Goal: Check status: Check status

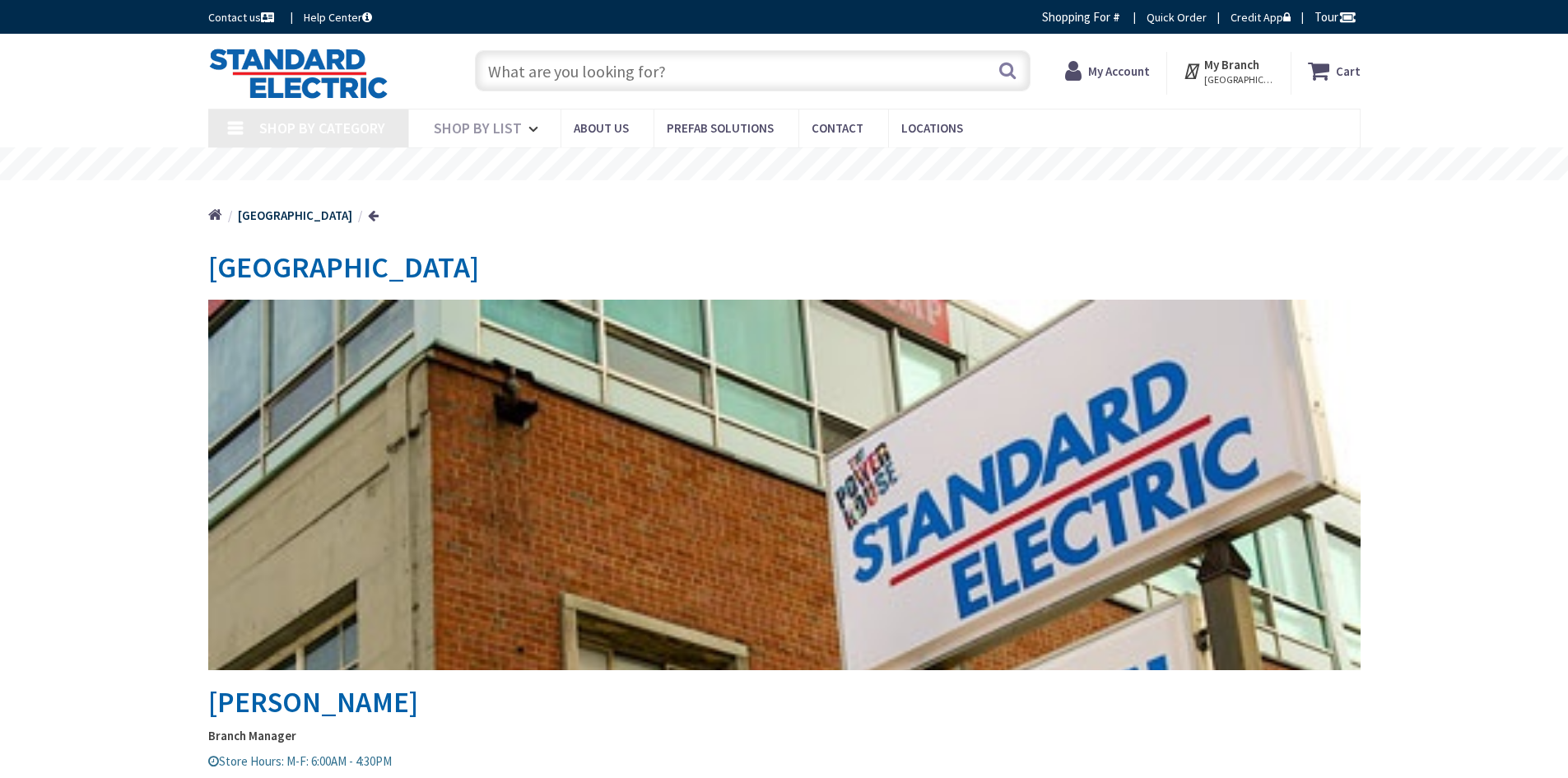
type input "[GEOGRAPHIC_DATA], [STREET_ADDRESS][PERSON_NAME]"
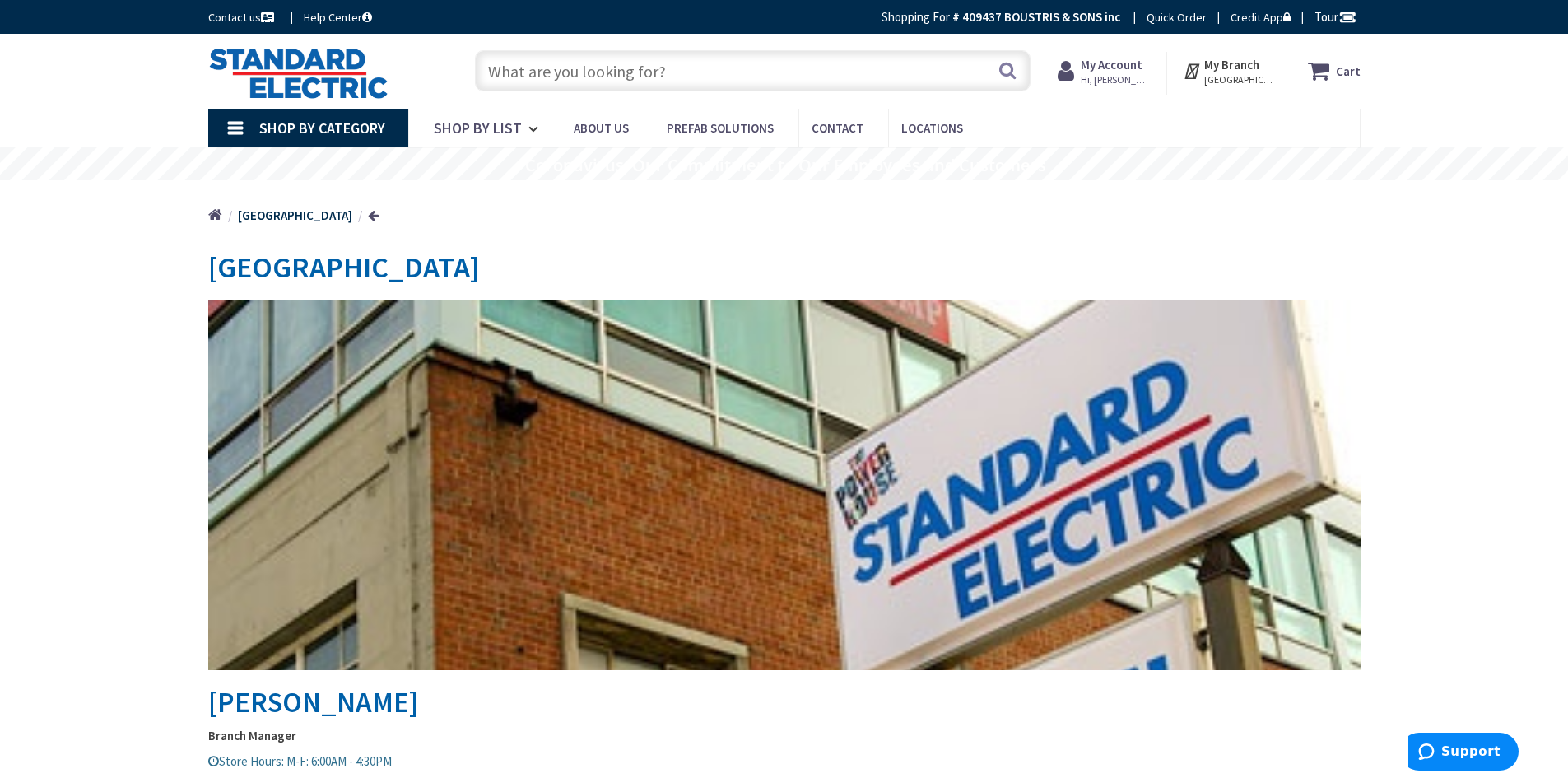
click at [1151, 75] on span "Hi, [PERSON_NAME]" at bounding box center [1116, 80] width 70 height 13
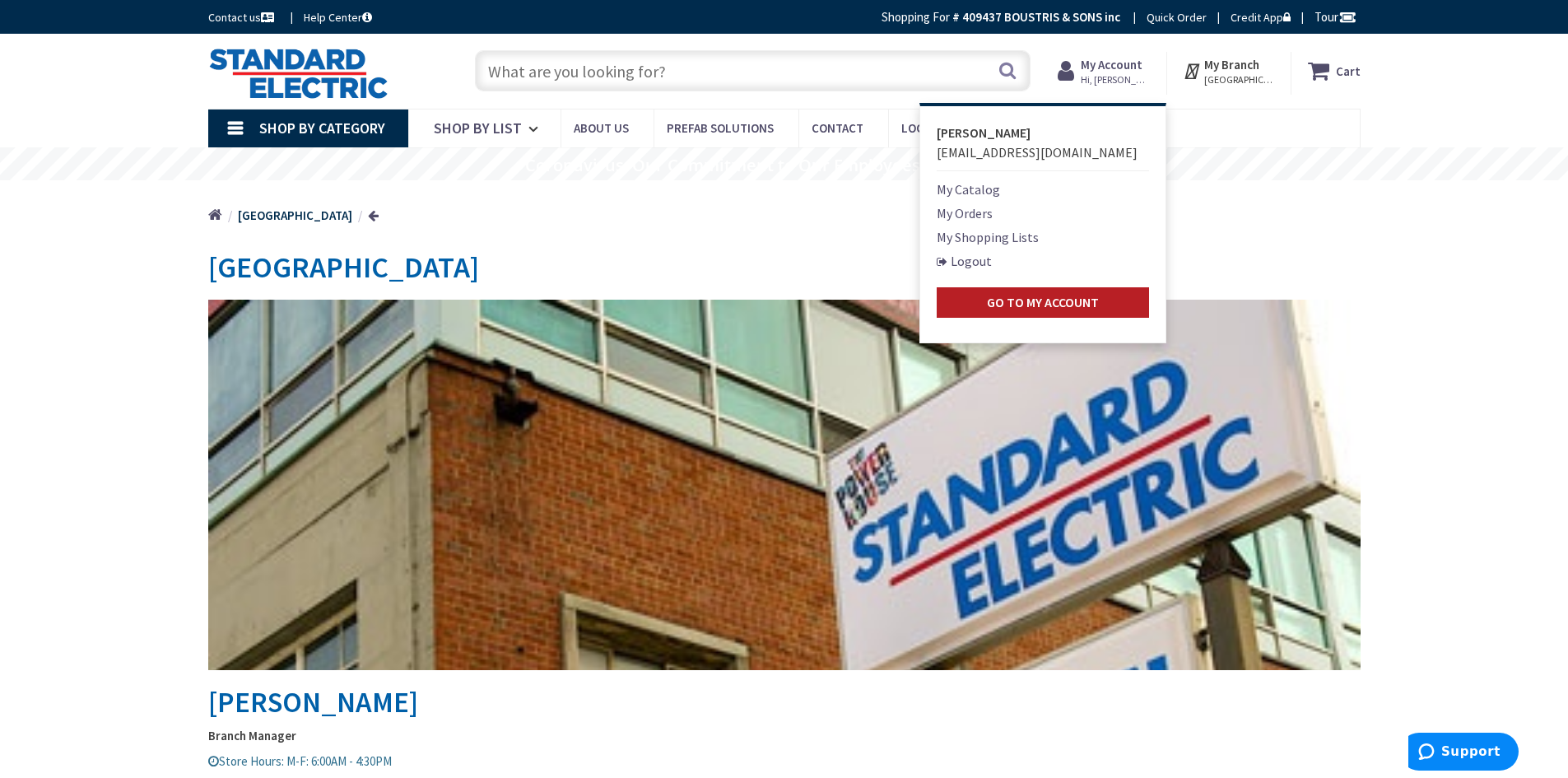
click at [1028, 307] on strong "Go to My Account" at bounding box center [1042, 302] width 112 height 16
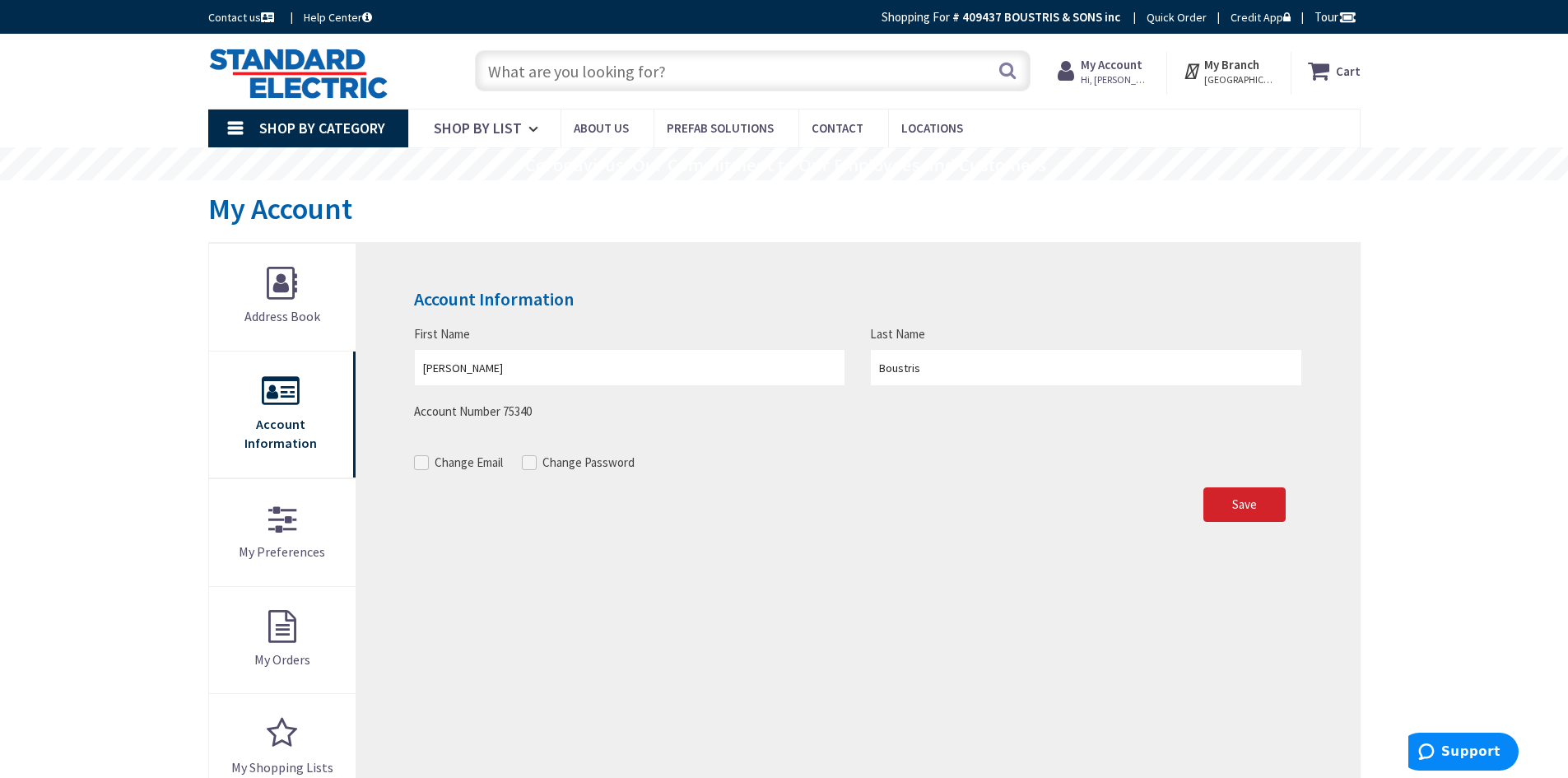
scroll to position [82, 0]
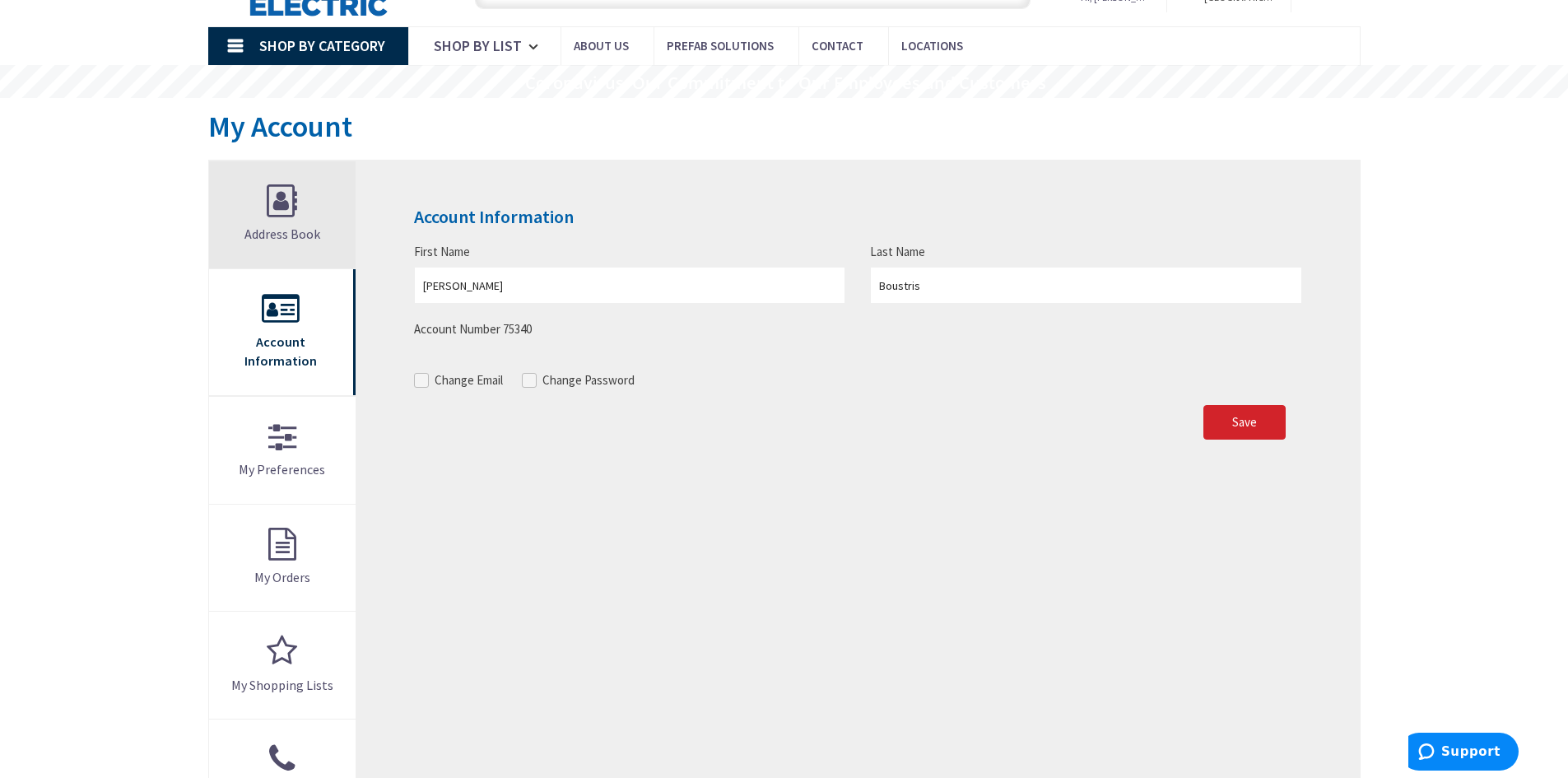
click at [314, 245] on link "Address Book" at bounding box center [282, 215] width 147 height 107
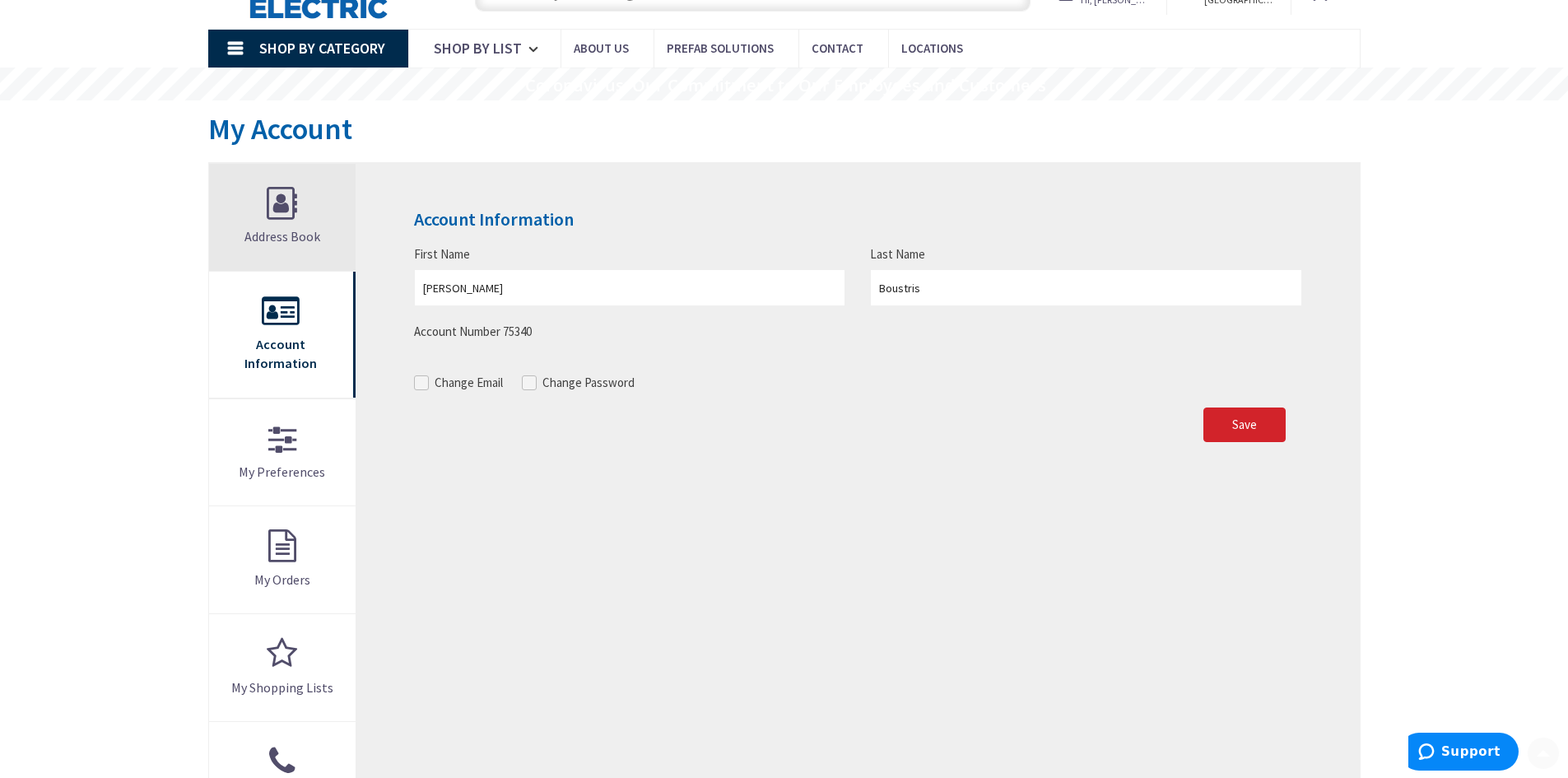
scroll to position [85, 0]
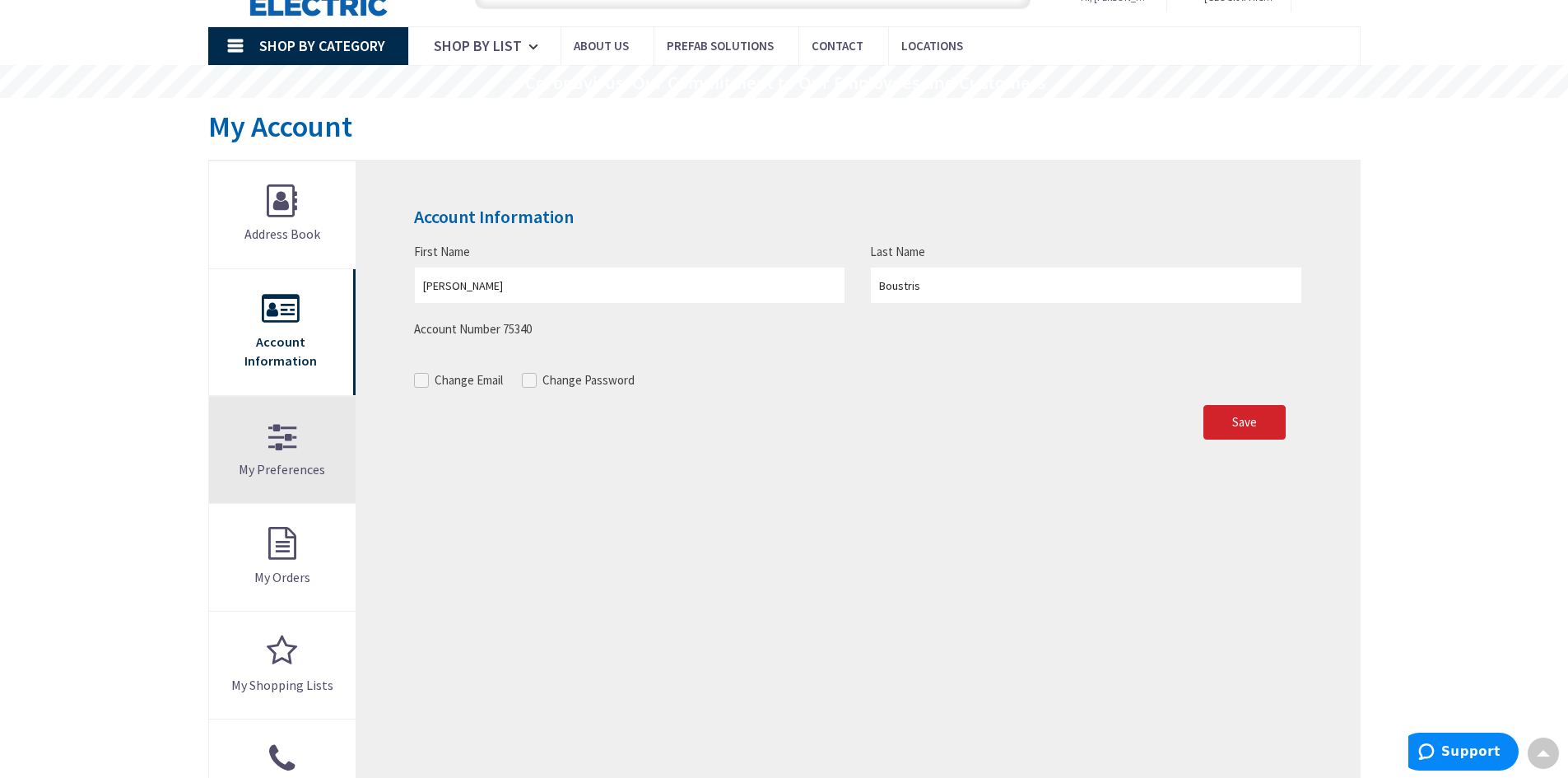
click at [308, 471] on link "My Preferences" at bounding box center [282, 450] width 147 height 107
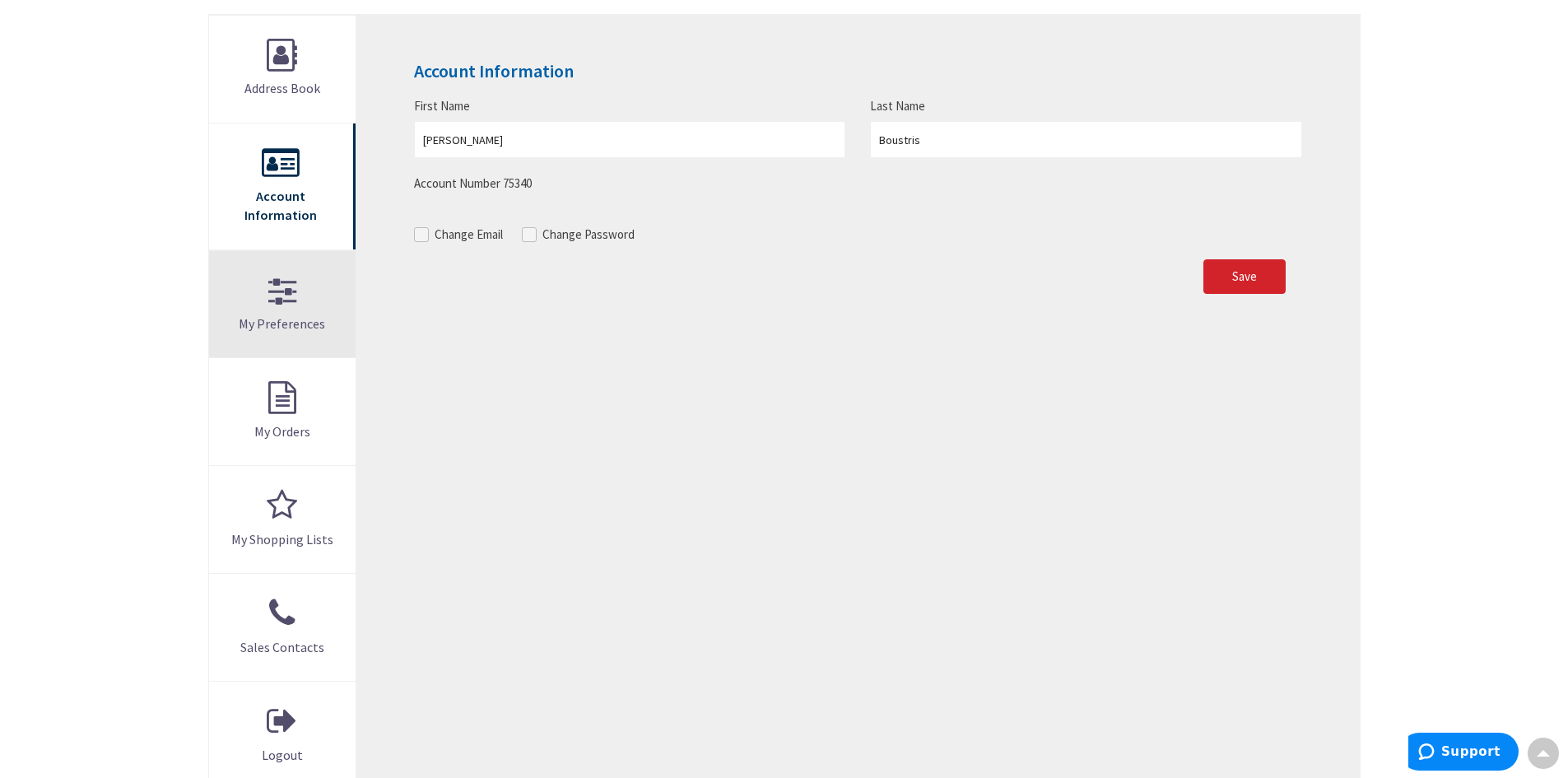
scroll to position [250, 0]
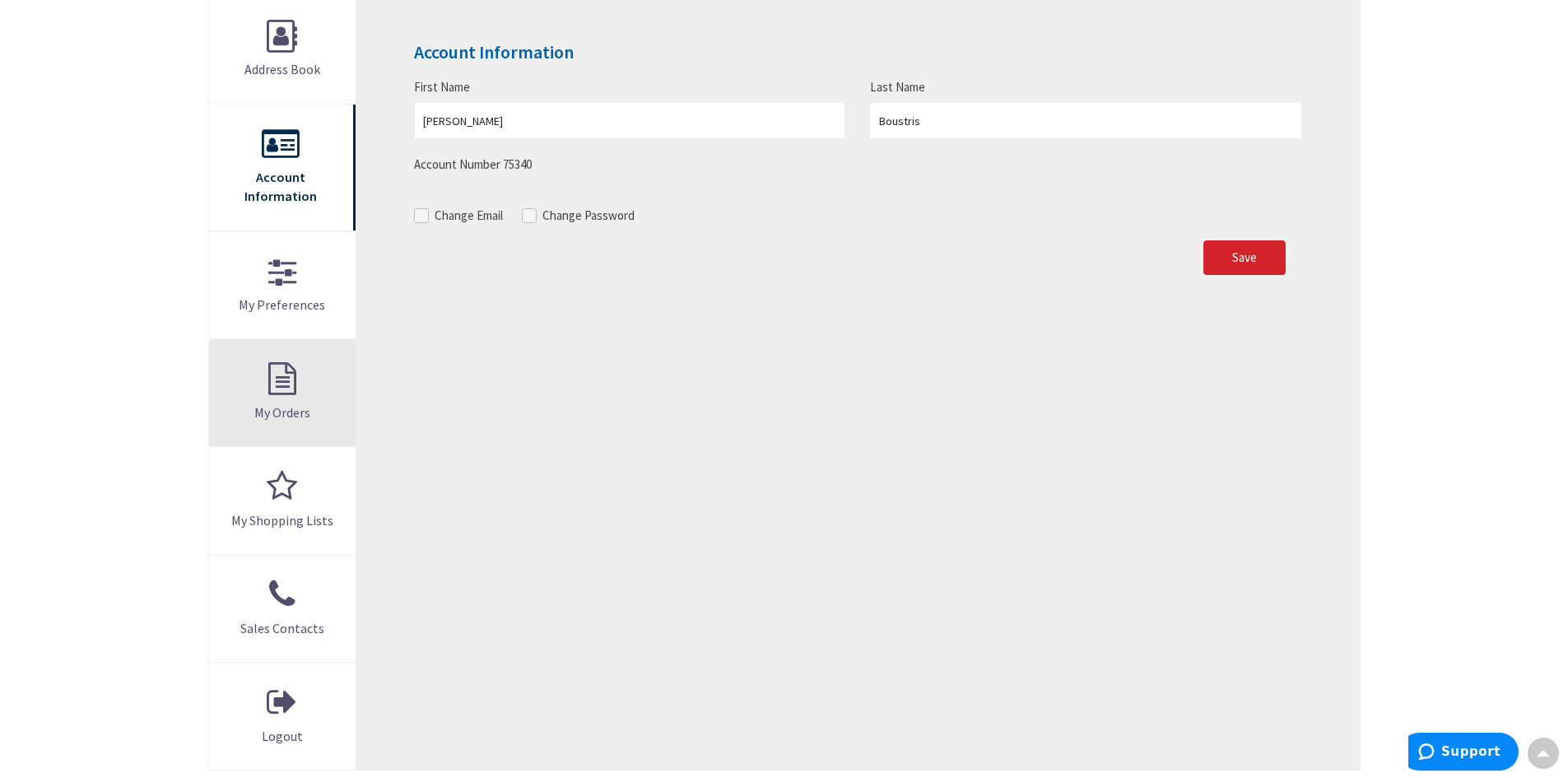
click at [317, 339] on link "My Orders" at bounding box center [282, 392] width 147 height 107
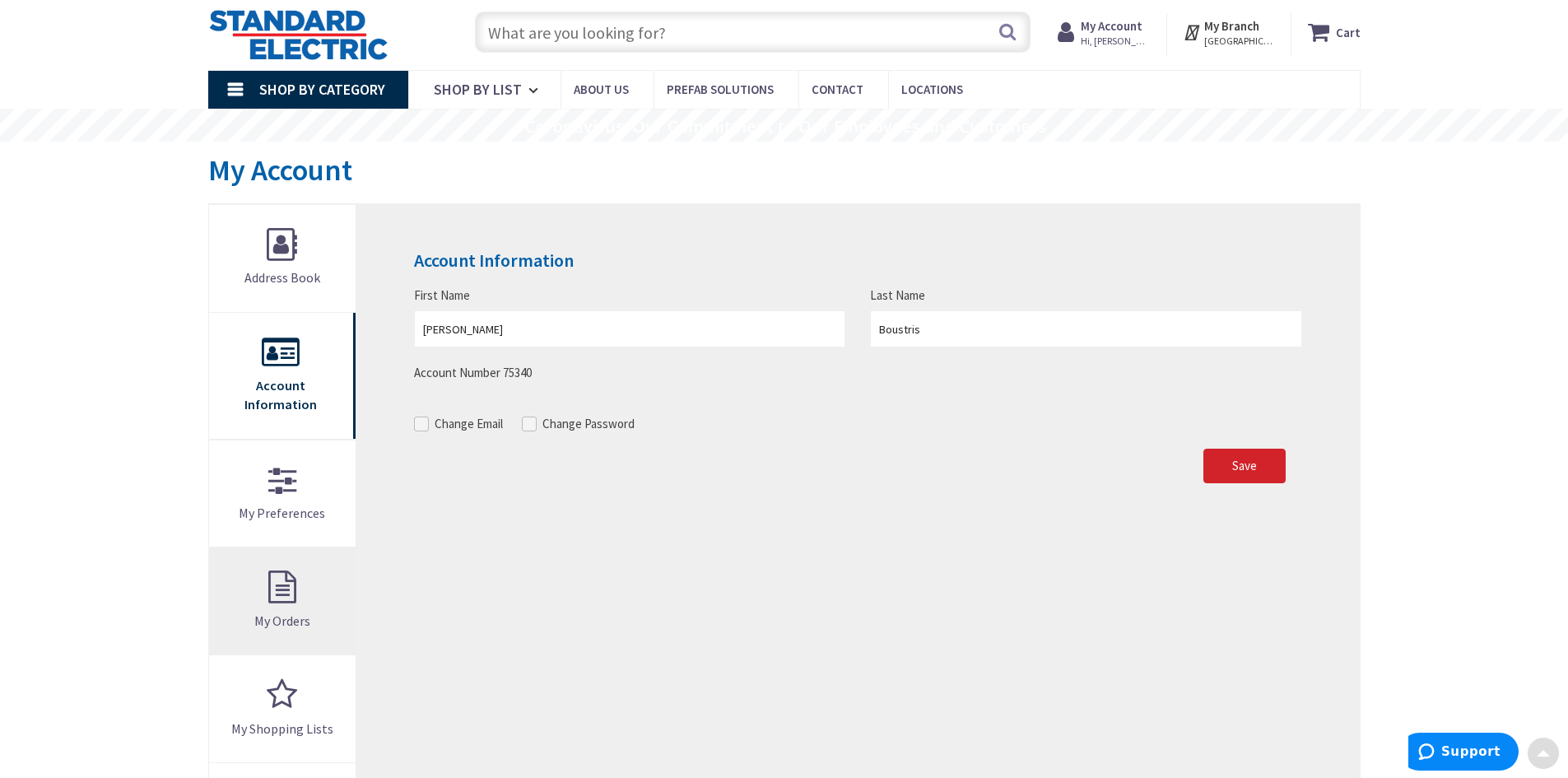
scroll to position [0, 0]
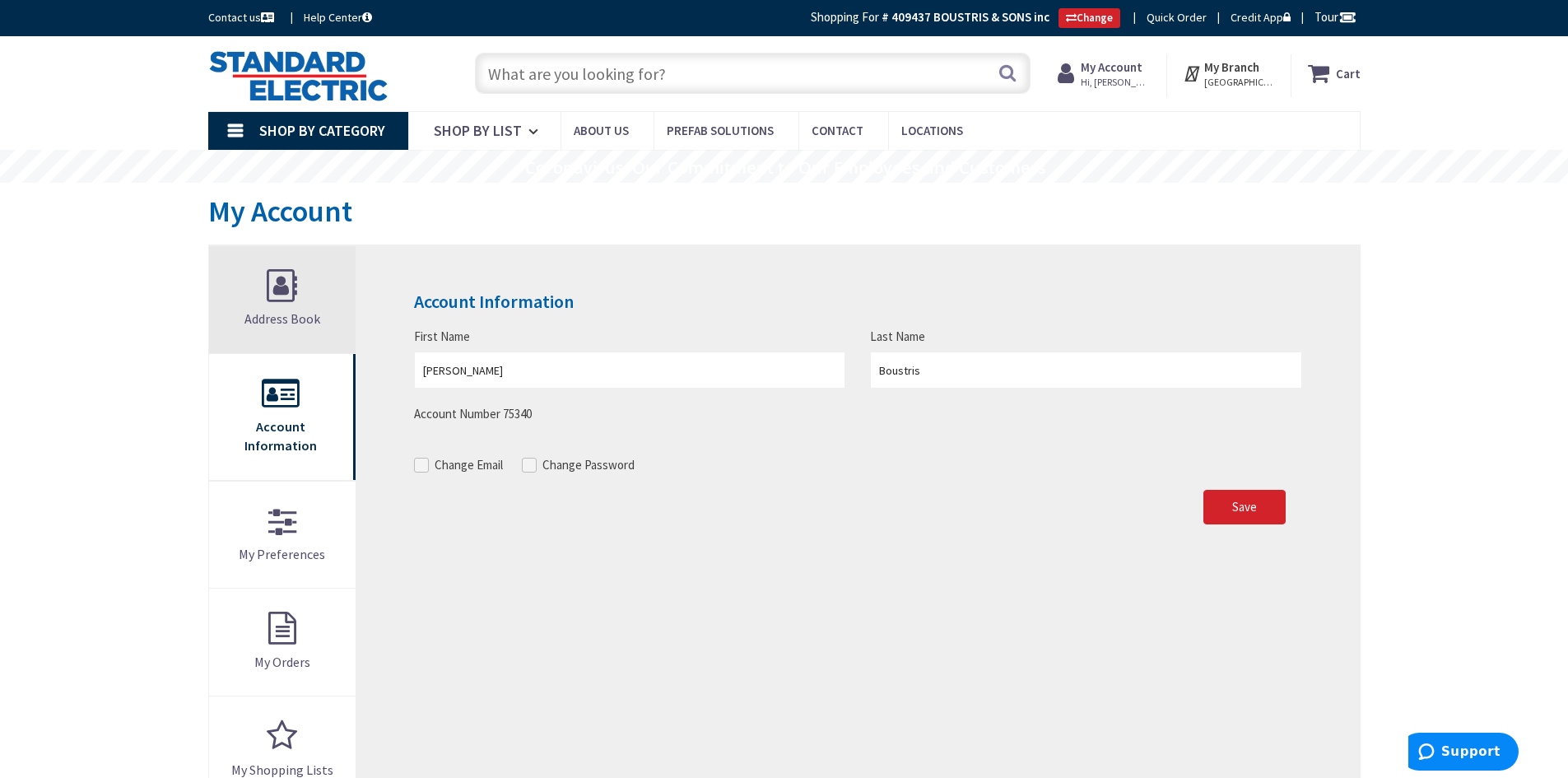
click at [307, 317] on span "Address Book" at bounding box center [282, 318] width 76 height 16
click at [1227, 73] on strong "My Branch" at bounding box center [1231, 67] width 55 height 15
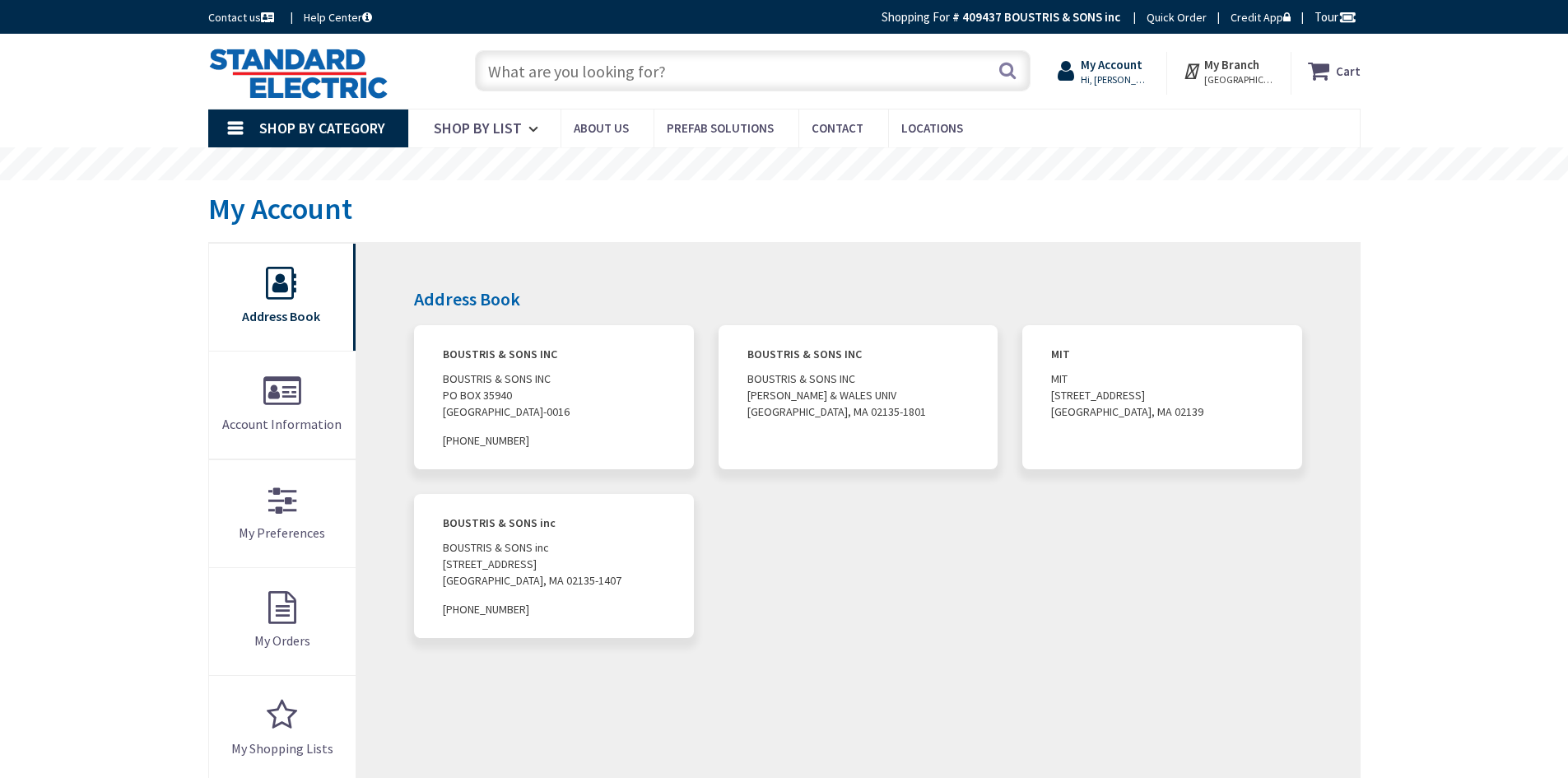
drag, startPoint x: 0, startPoint y: 0, endPoint x: 1157, endPoint y: 74, distance: 1159.4
click at [1151, 74] on span "Hi, [PERSON_NAME]" at bounding box center [1116, 80] width 70 height 13
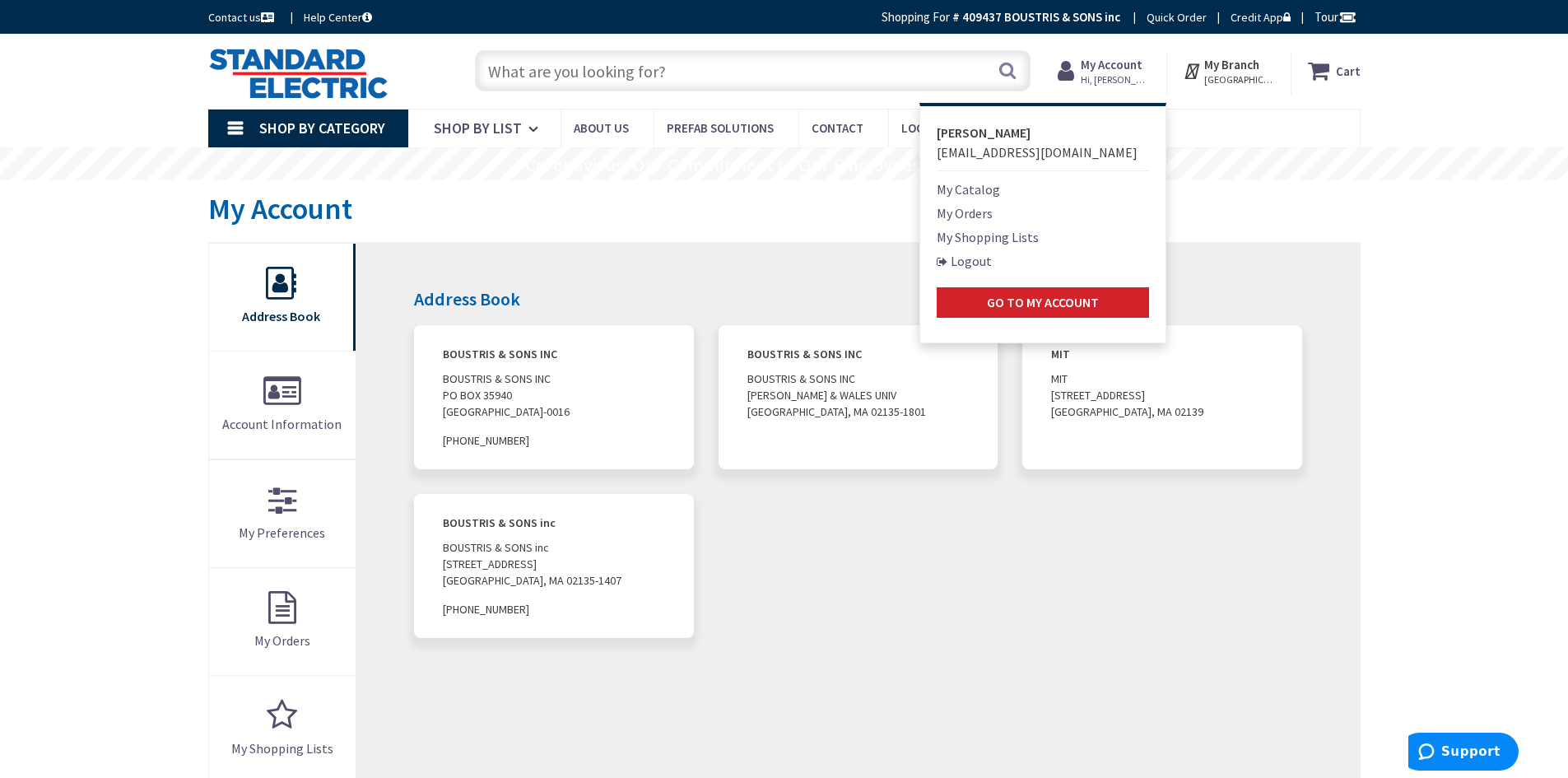
click at [993, 204] on link "My Orders" at bounding box center [964, 213] width 56 height 20
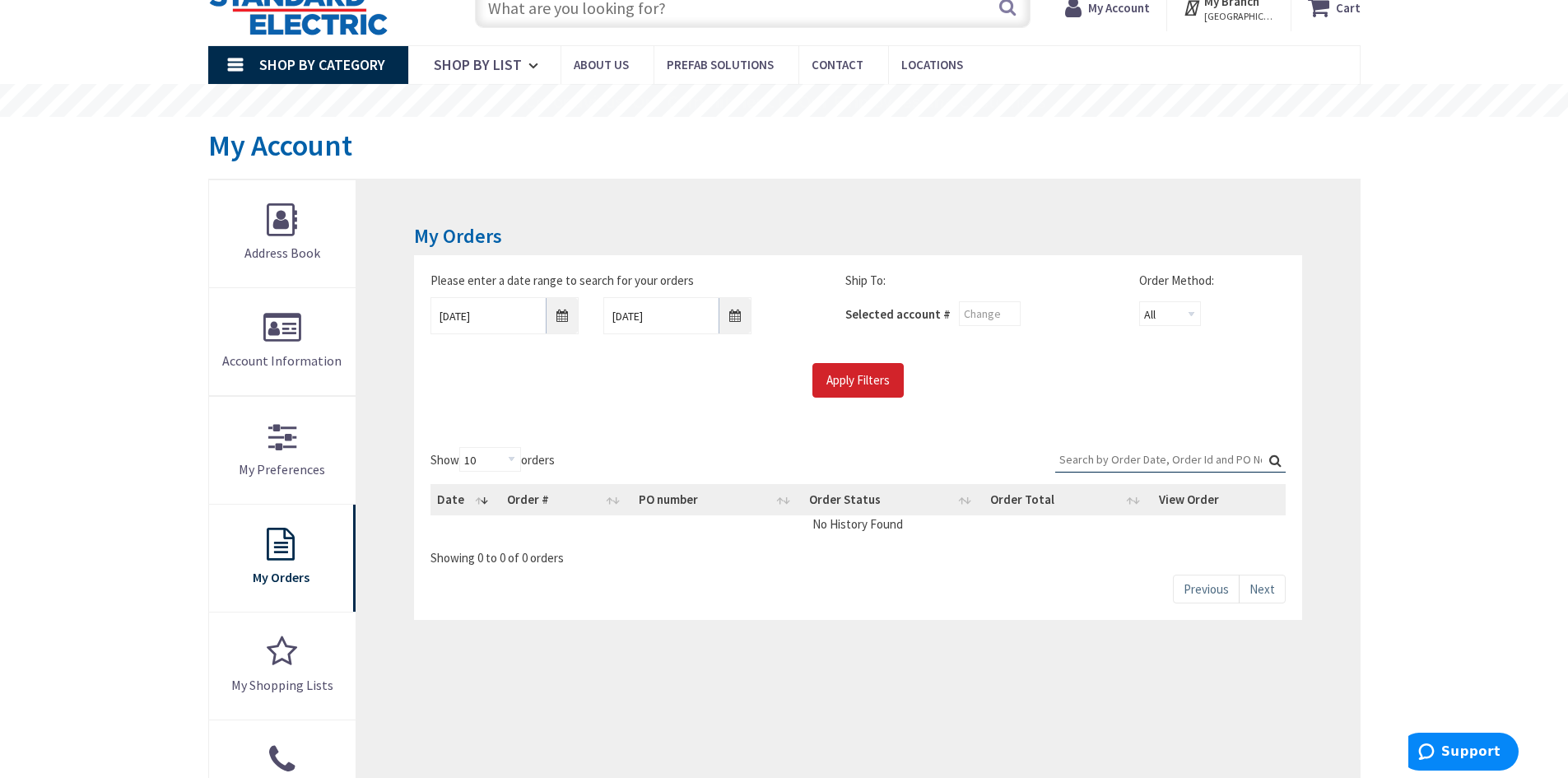
scroll to position [82, 0]
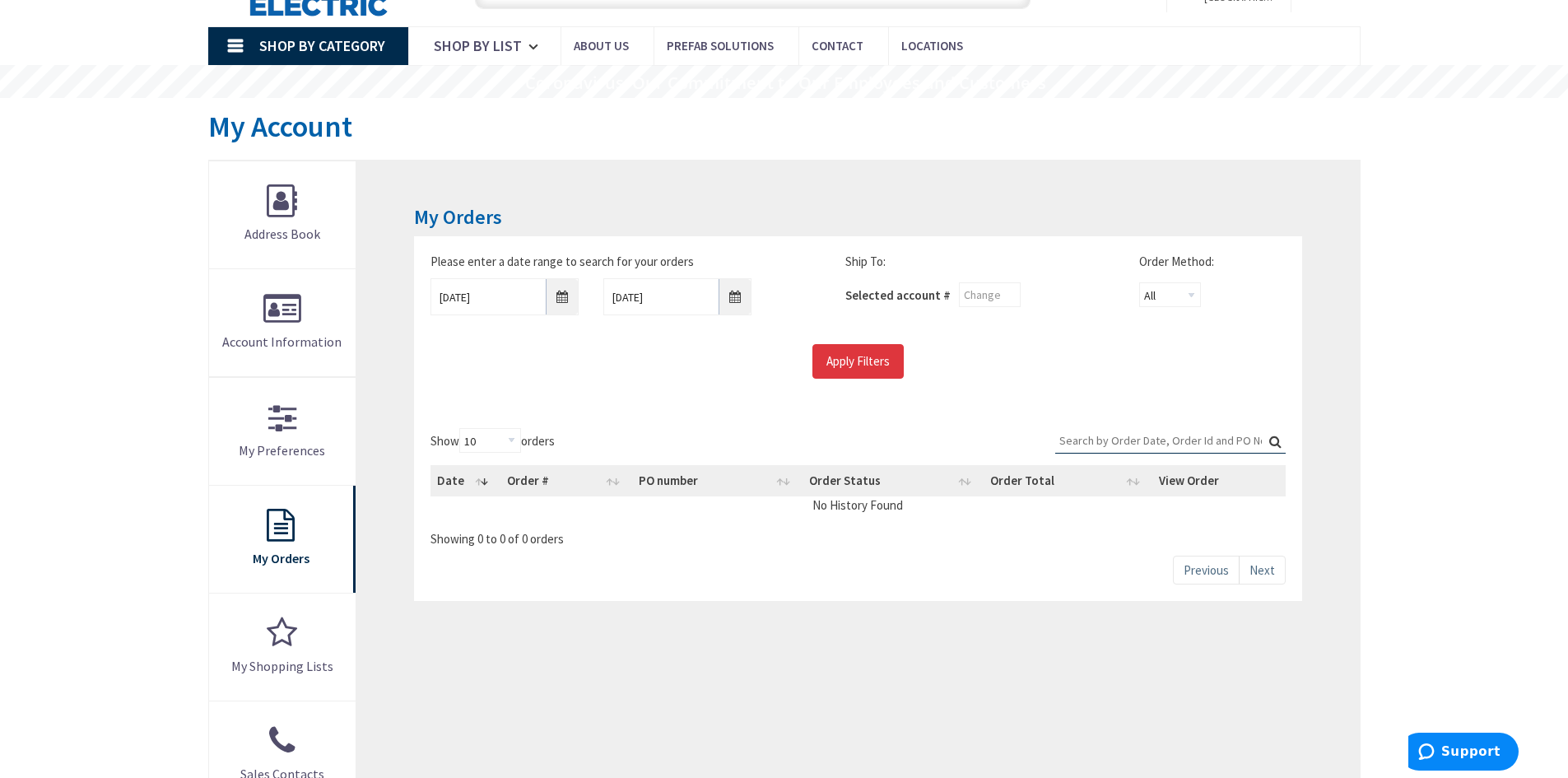
drag, startPoint x: 802, startPoint y: 384, endPoint x: 819, endPoint y: 368, distance: 23.3
click at [810, 377] on div "Please enter a date range to search for your orders 10/2/2025 10/9/2025 Ship To…" at bounding box center [858, 323] width 887 height 175
click at [830, 360] on input "Apply Filters" at bounding box center [858, 361] width 91 height 34
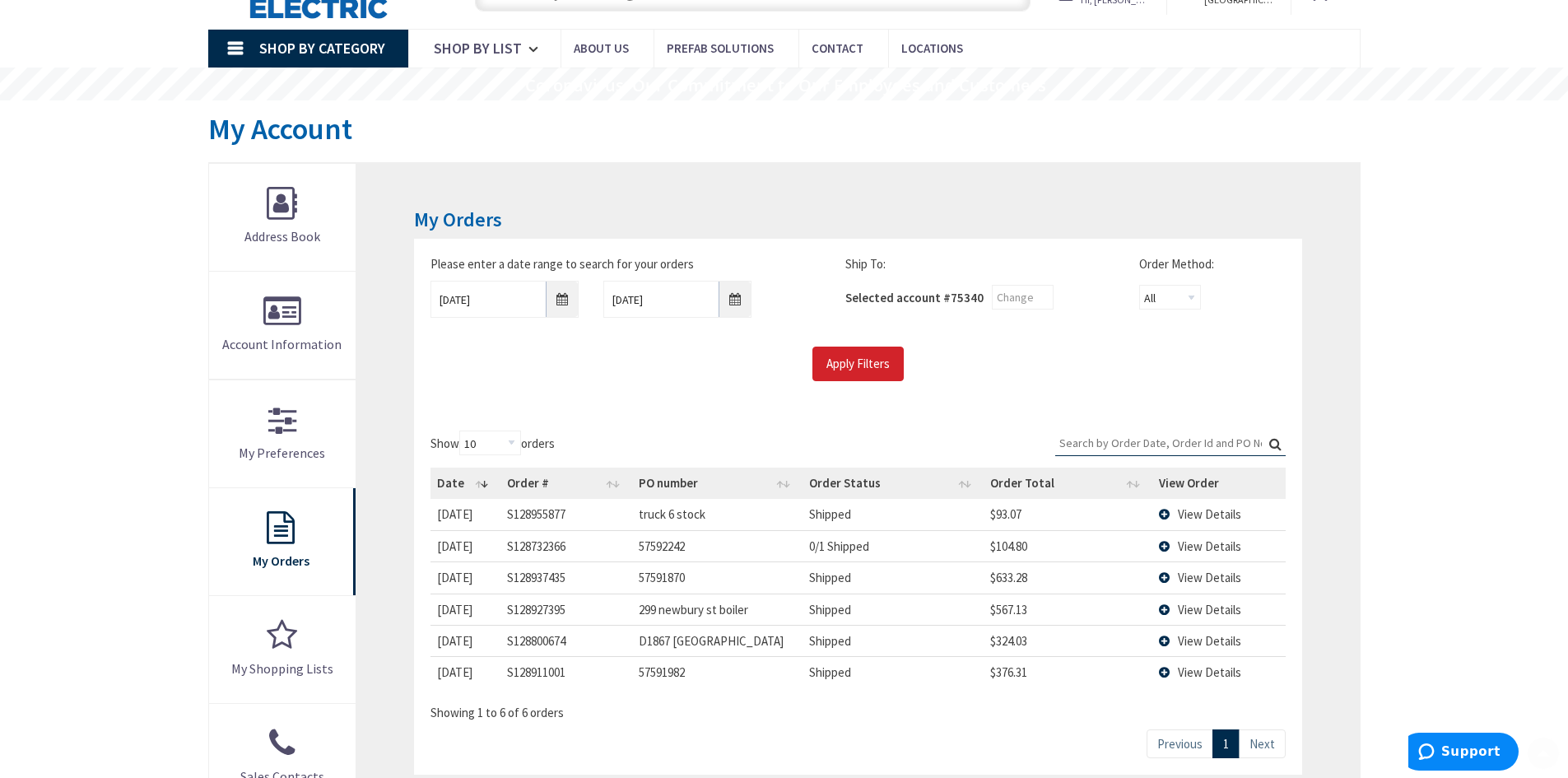
scroll to position [85, 0]
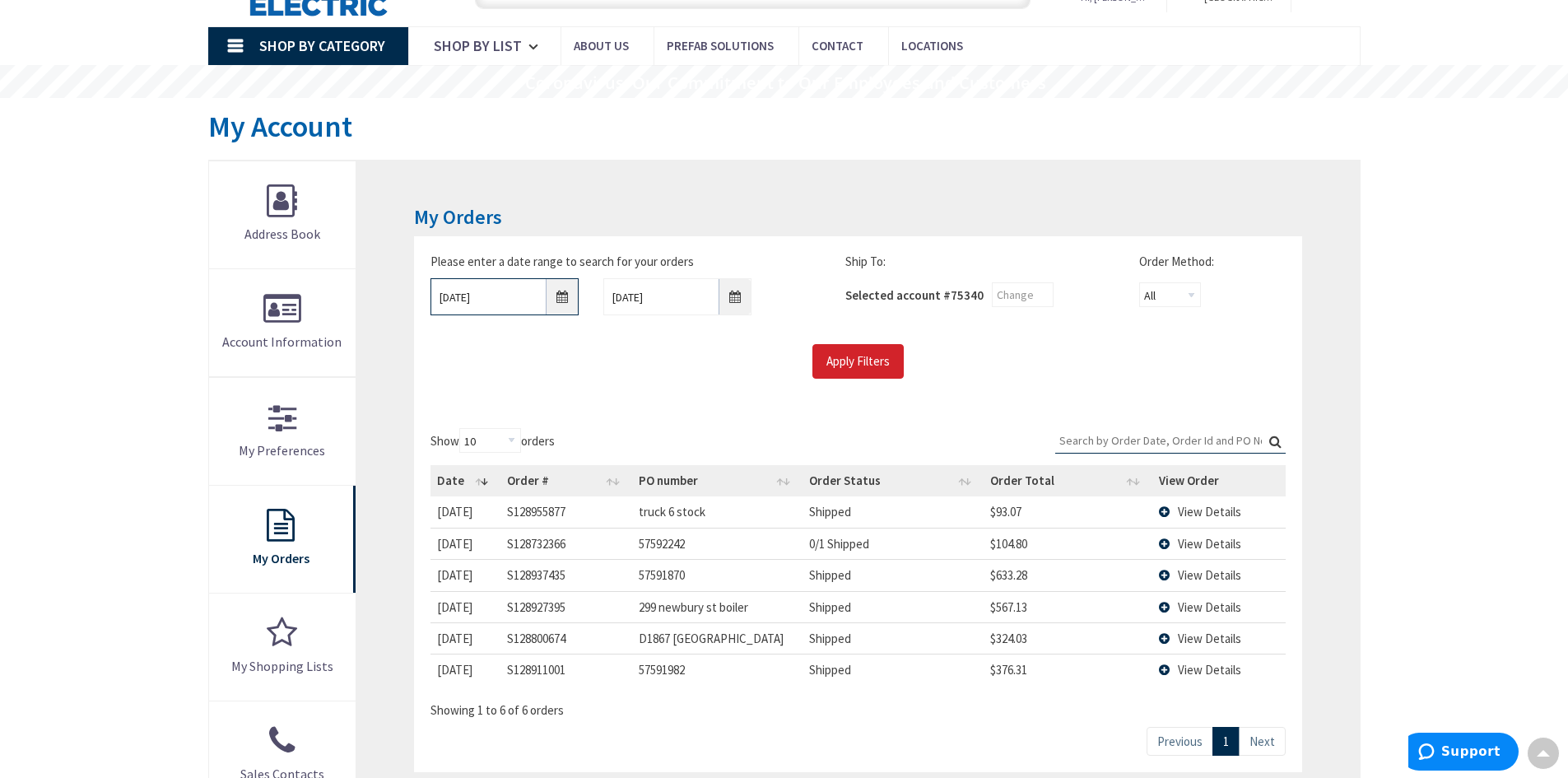
click at [521, 310] on input "10/2/2025" at bounding box center [504, 296] width 148 height 37
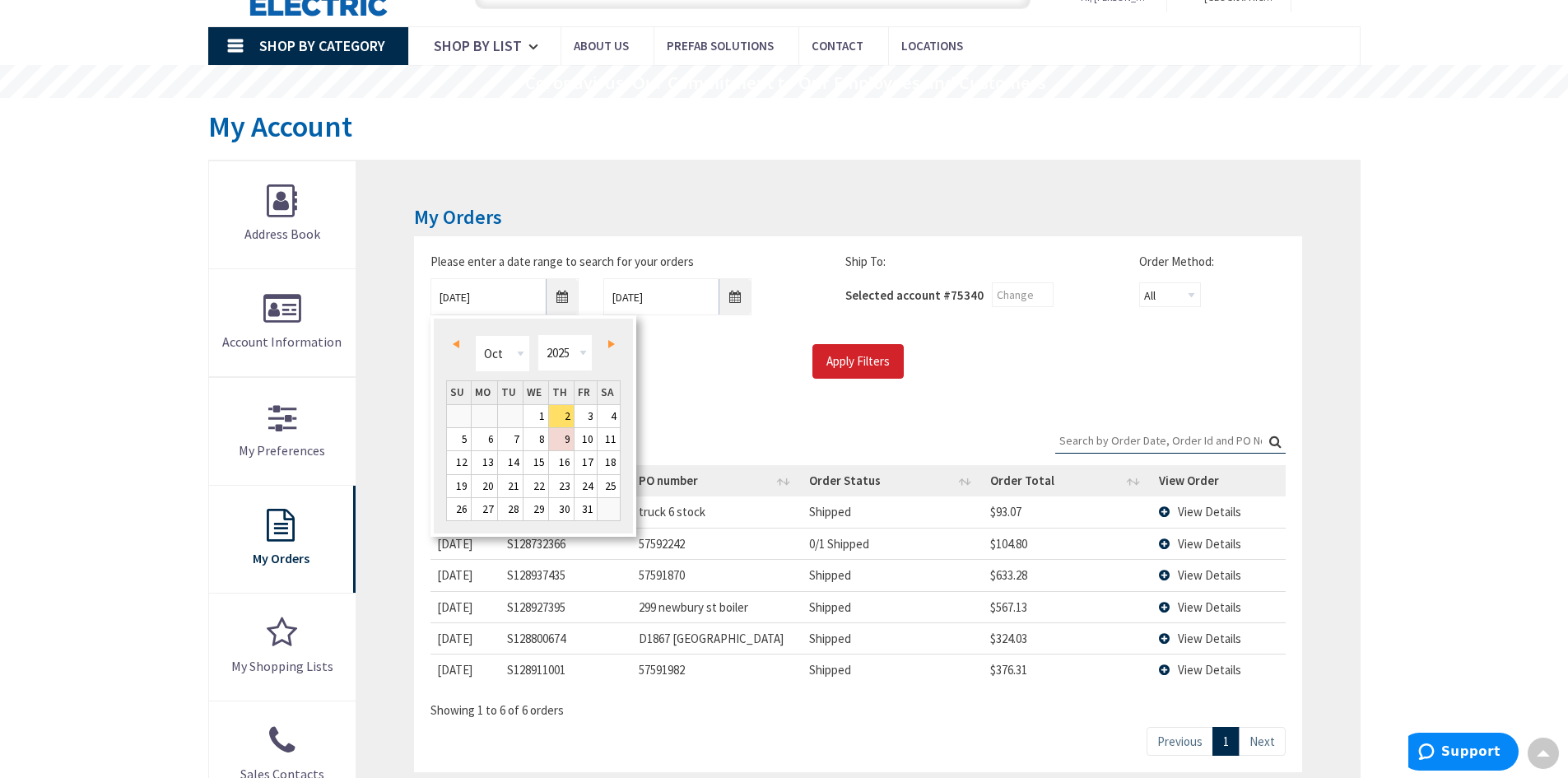
click at [460, 328] on div "Prev Next Jan Feb Mar Apr May Jun Jul Aug Sep Oct Nov Dec 1980 1981 1982 1983 1…" at bounding box center [533, 426] width 206 height 221
click at [456, 339] on link "Prev" at bounding box center [459, 344] width 22 height 22
click at [514, 508] on link "30" at bounding box center [510, 509] width 25 height 22
type input "09/30/2025"
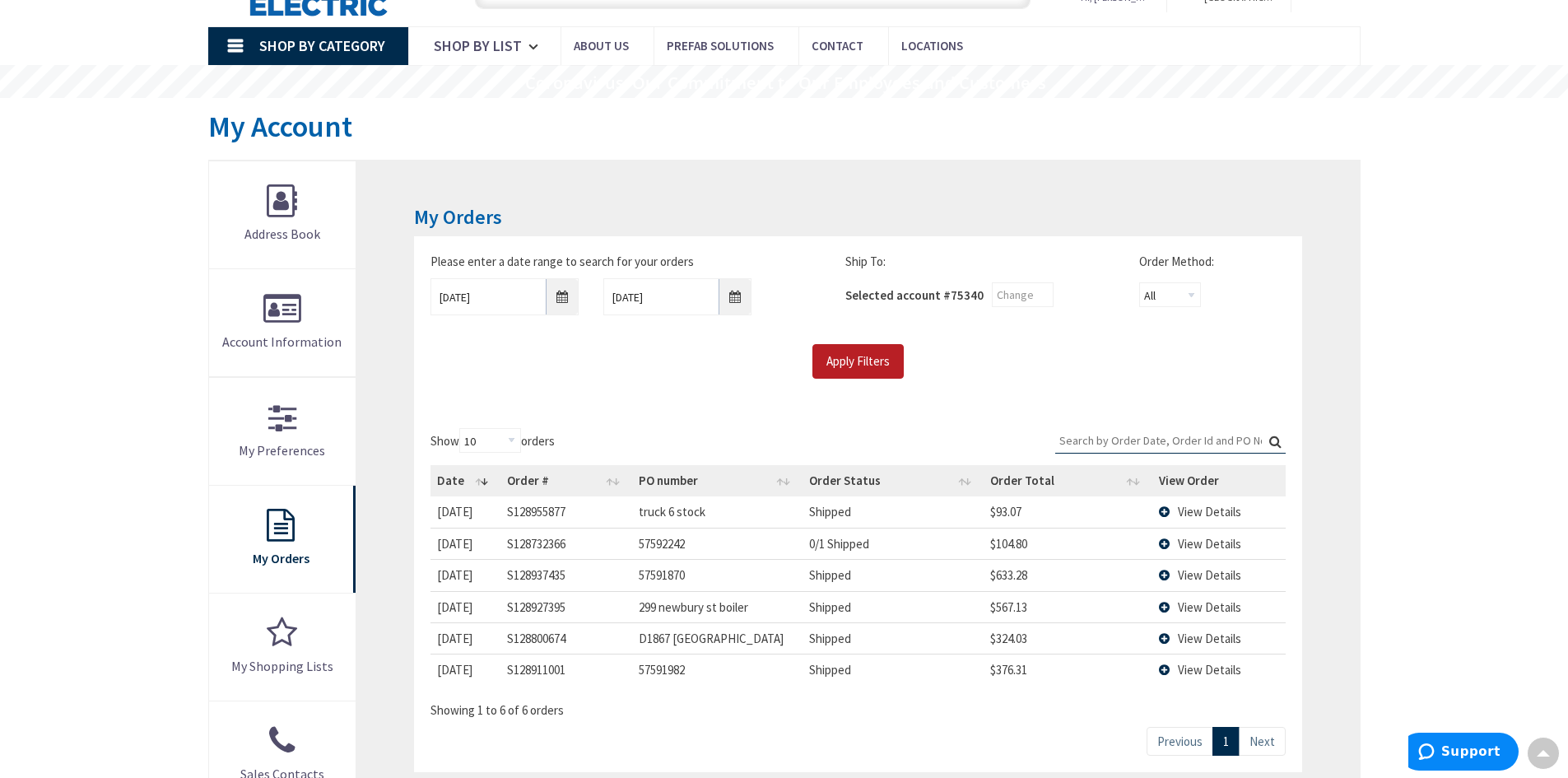
click at [865, 375] on input "Apply Filters" at bounding box center [858, 361] width 91 height 34
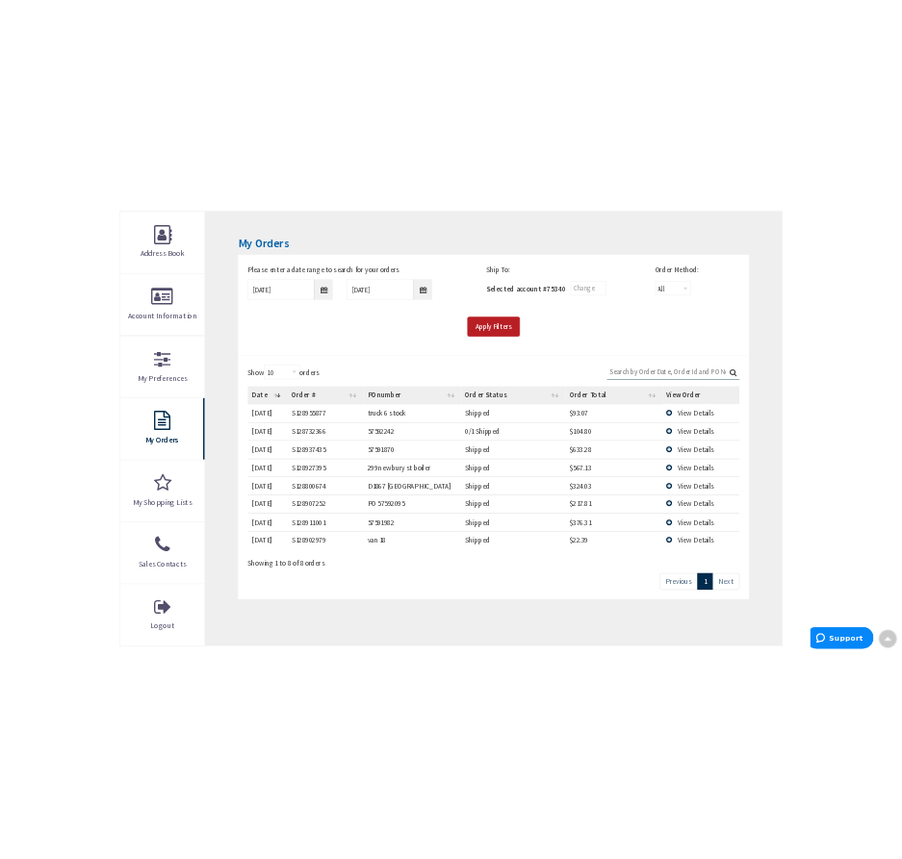
scroll to position [292, 0]
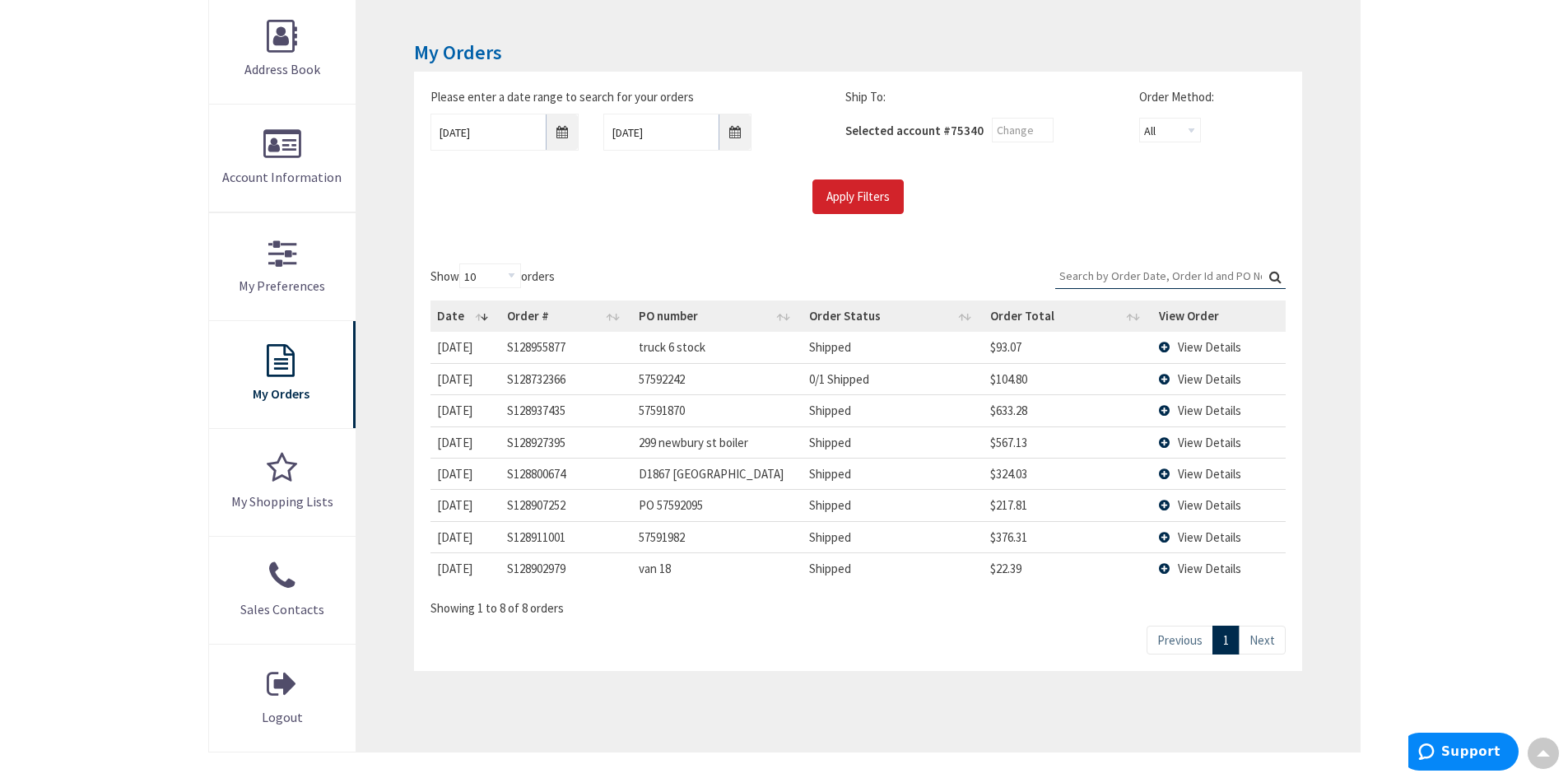
click at [1204, 504] on span "View Details" at bounding box center [1209, 504] width 63 height 15
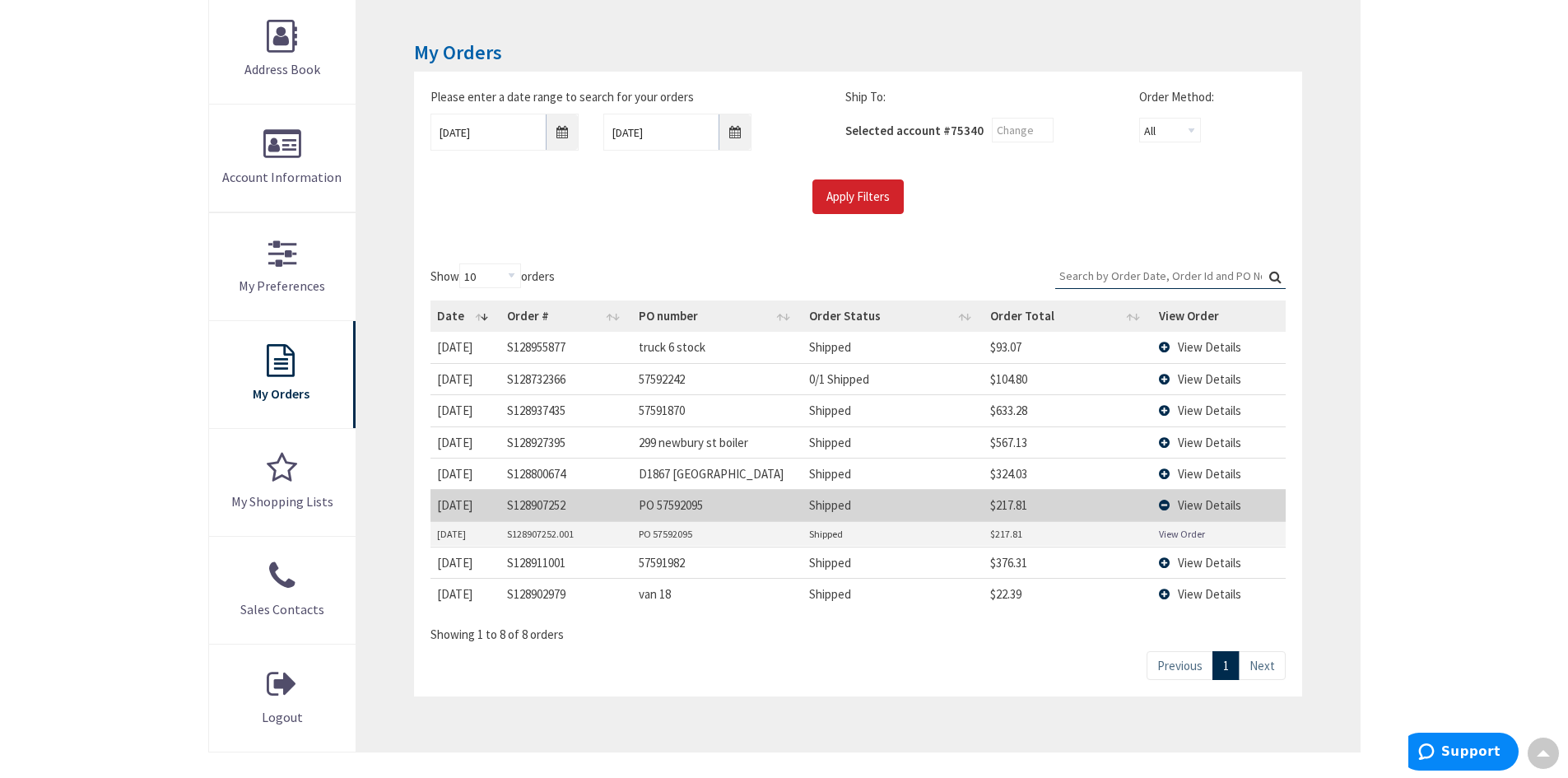
click at [1175, 533] on link "View Order" at bounding box center [1182, 533] width 46 height 14
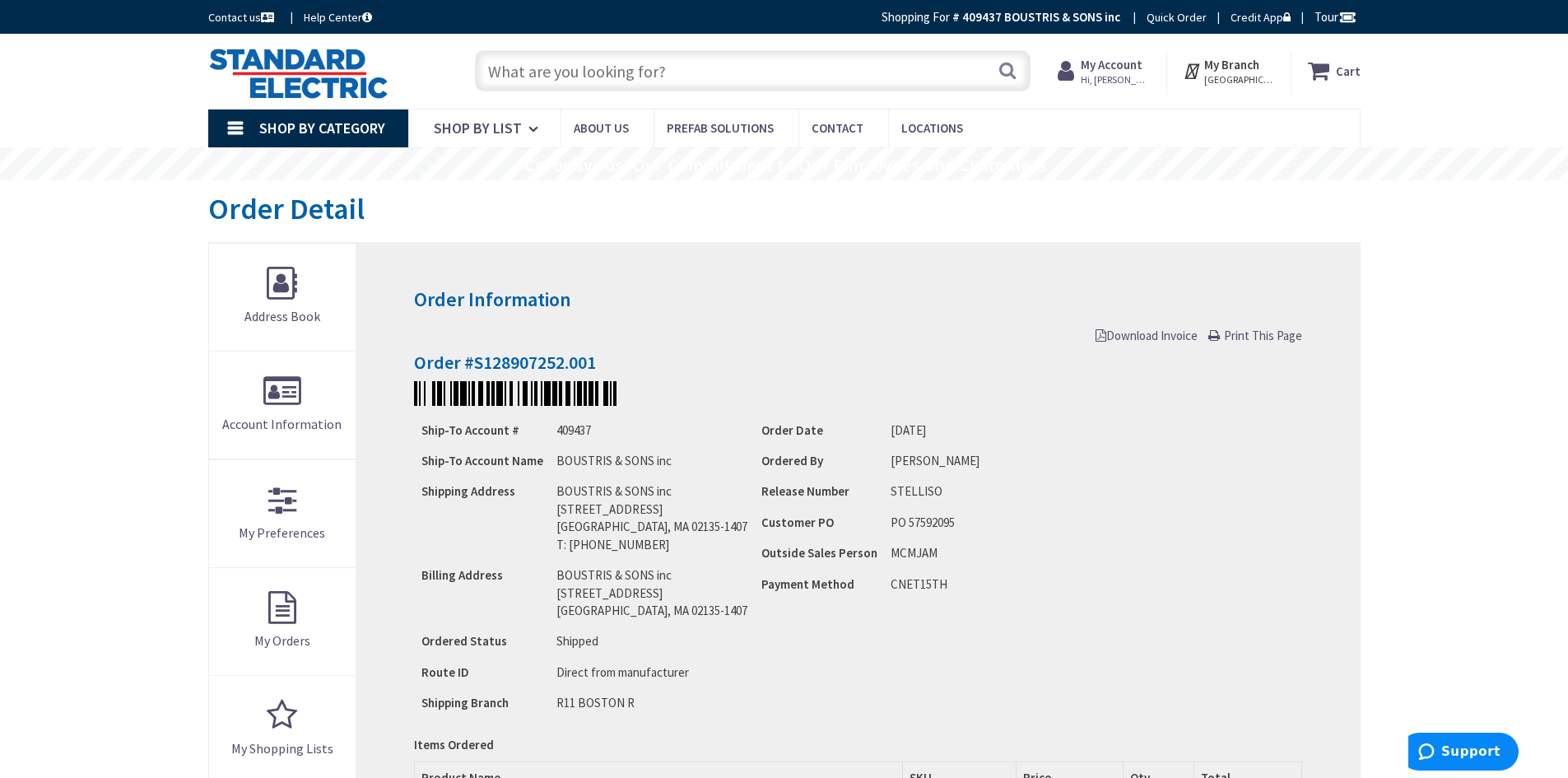
click at [1224, 343] on link "Print This Page" at bounding box center [1255, 335] width 94 height 17
